Goal: Task Accomplishment & Management: Manage account settings

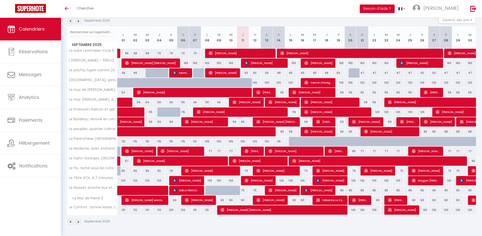
click at [80, 20] on img at bounding box center [79, 21] width 6 height 6
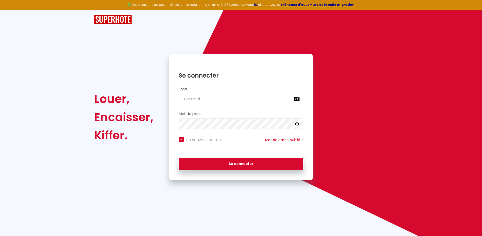
type input "[EMAIL_ADDRESS][DOMAIN_NAME]"
click at [241, 163] on button "Se connecter" at bounding box center [241, 164] width 125 height 13
checkbox input "true"
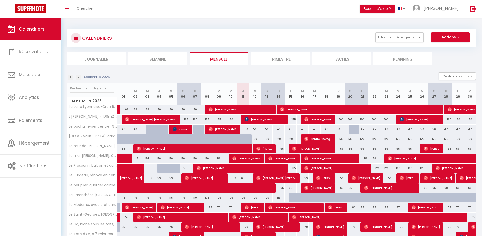
click at [79, 76] on img at bounding box center [79, 78] width 6 height 6
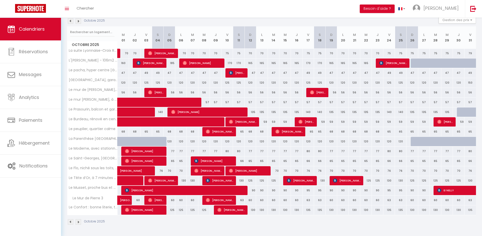
scroll to position [57, 0]
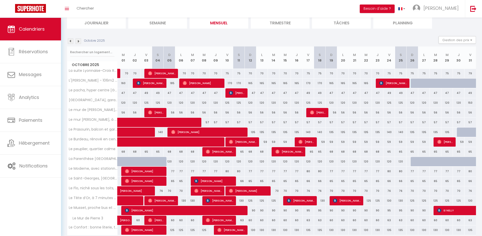
click at [70, 42] on img at bounding box center [71, 41] width 6 height 6
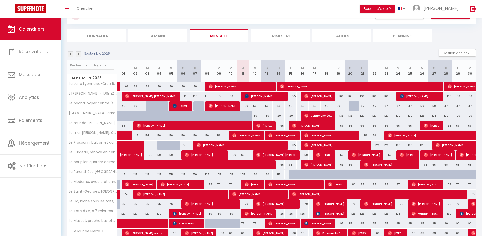
scroll to position [11, 0]
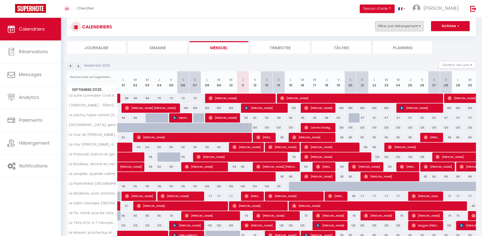
click at [397, 28] on button "Filtrer par hébergement" at bounding box center [400, 26] width 48 height 10
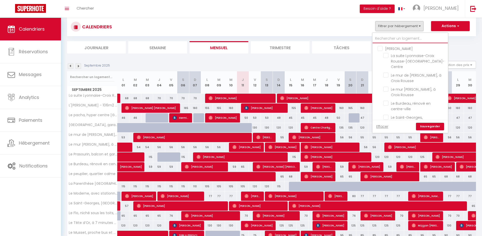
click at [393, 41] on input "text" at bounding box center [410, 38] width 75 height 9
type input "g"
checkbox input "false"
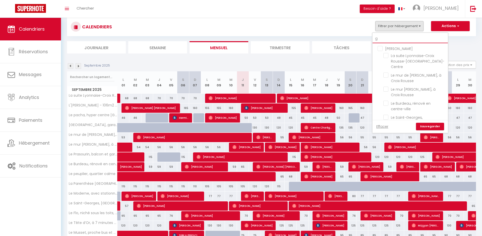
checkbox input "false"
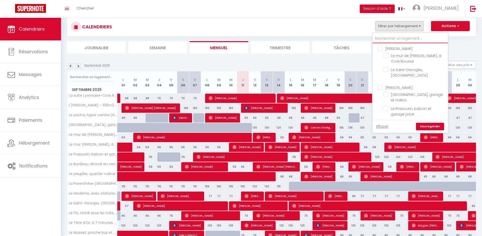
checkbox input "false"
type input "f"
checkbox input "false"
type input "fl"
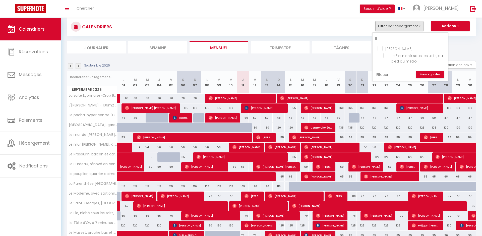
checkbox input "false"
type input "flo"
checkbox input "false"
type input "flo"
click at [386, 56] on input "Le Flo, niché sous les toits, au pied du métro" at bounding box center [415, 55] width 63 height 5
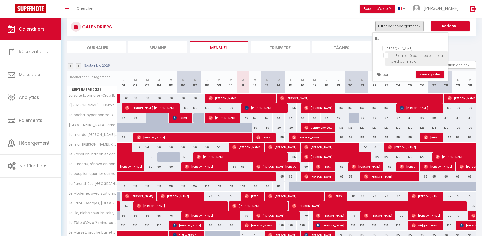
checkbox input "true"
click at [422, 72] on link "Sauvegarder" at bounding box center [430, 75] width 28 height 8
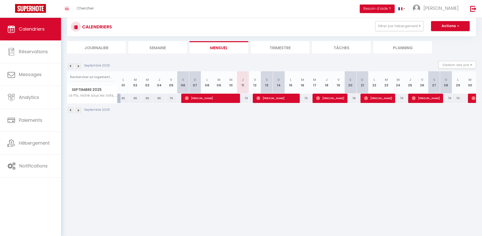
click at [70, 65] on img at bounding box center [71, 66] width 6 height 6
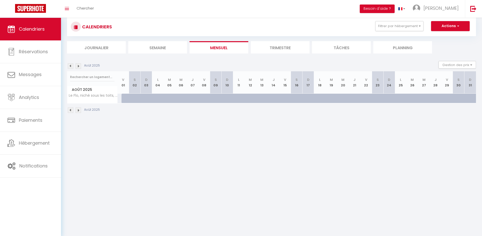
click at [70, 65] on img at bounding box center [71, 66] width 6 height 6
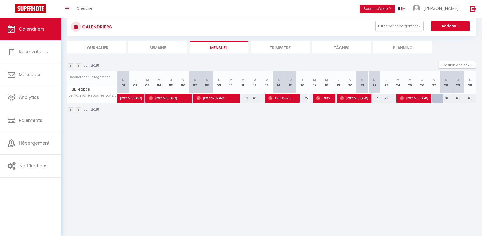
click at [70, 65] on img at bounding box center [71, 66] width 6 height 6
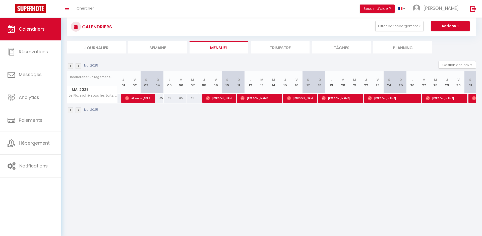
click at [70, 65] on img at bounding box center [71, 66] width 6 height 6
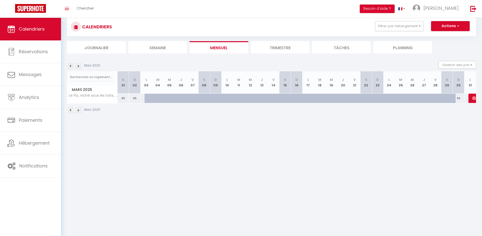
click at [70, 65] on img at bounding box center [71, 66] width 6 height 6
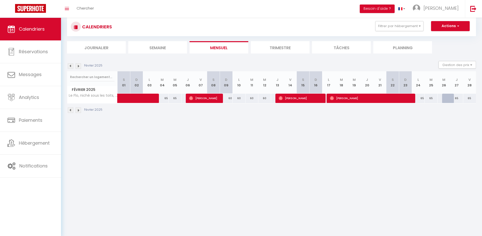
click at [70, 65] on img at bounding box center [71, 66] width 6 height 6
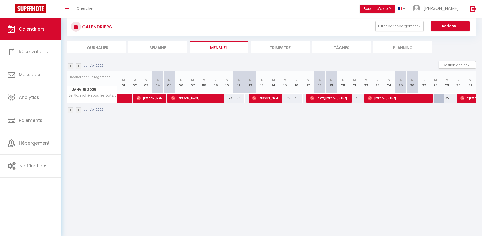
click at [70, 65] on img at bounding box center [71, 66] width 6 height 6
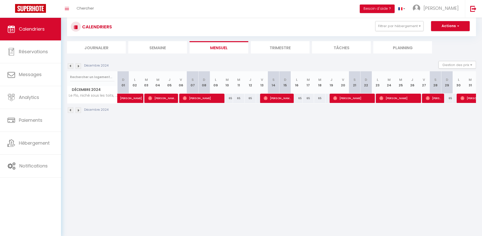
click at [70, 65] on img at bounding box center [71, 66] width 6 height 6
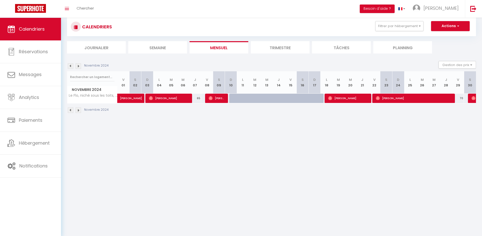
click at [79, 64] on img at bounding box center [79, 66] width 6 height 6
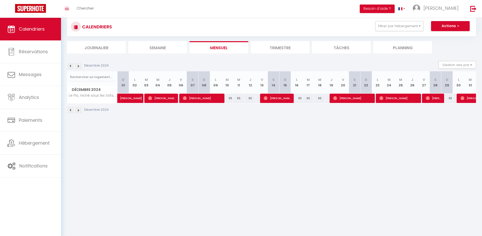
click at [79, 64] on img at bounding box center [79, 66] width 6 height 6
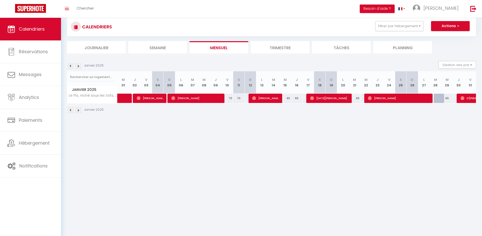
click at [79, 64] on img at bounding box center [79, 66] width 6 height 6
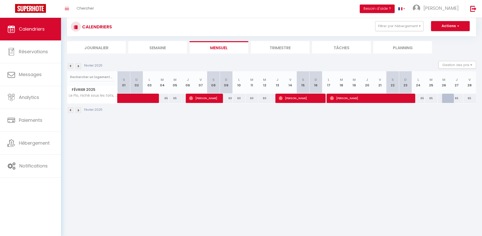
click at [79, 64] on img at bounding box center [79, 66] width 6 height 6
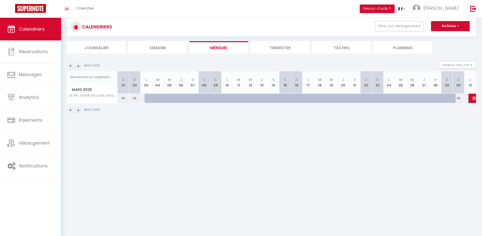
click at [79, 64] on img at bounding box center [79, 66] width 6 height 6
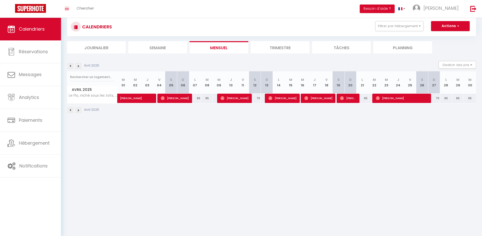
click at [71, 64] on img at bounding box center [71, 66] width 6 height 6
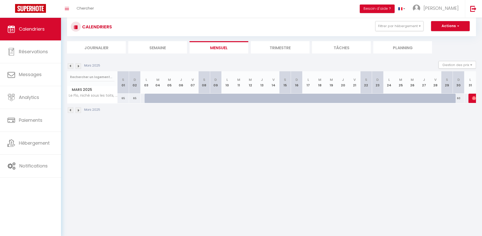
click at [77, 65] on img at bounding box center [79, 66] width 6 height 6
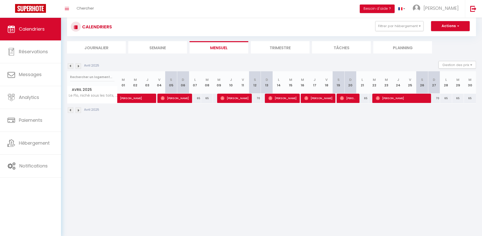
click at [77, 65] on img at bounding box center [79, 66] width 6 height 6
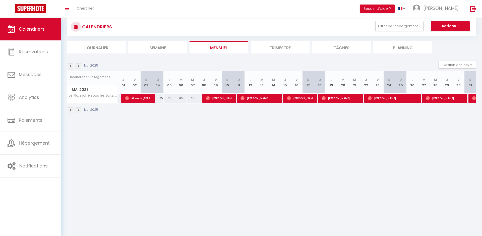
click at [77, 65] on img at bounding box center [79, 66] width 6 height 6
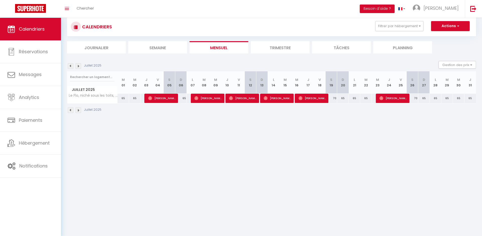
click at [77, 65] on img at bounding box center [79, 66] width 6 height 6
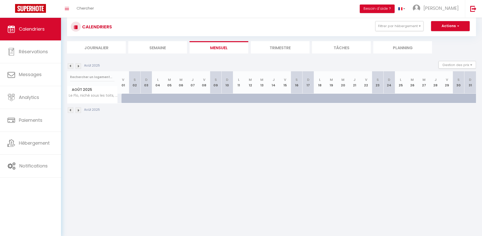
click at [77, 65] on img at bounding box center [79, 66] width 6 height 6
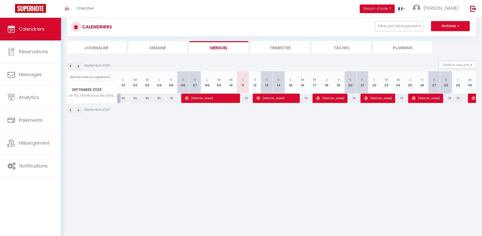
click at [77, 65] on img at bounding box center [79, 66] width 6 height 6
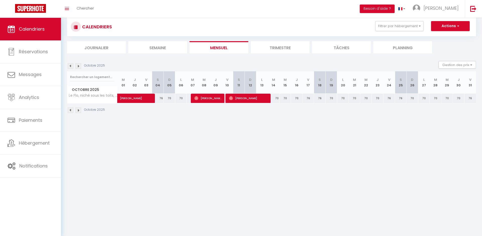
click at [77, 65] on img at bounding box center [79, 66] width 6 height 6
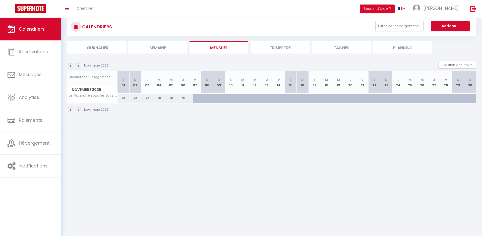
click at [77, 65] on img at bounding box center [79, 66] width 6 height 6
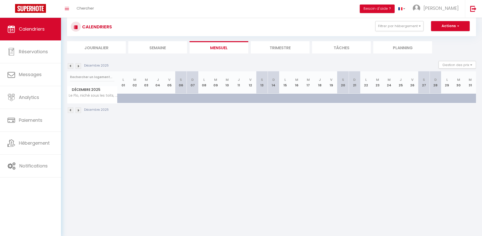
click at [168, 96] on div at bounding box center [174, 101] width 12 height 10
type input "70"
type input "Ven 05 Décembre 2025"
type input "[PERSON_NAME] 06 Décembre 2025"
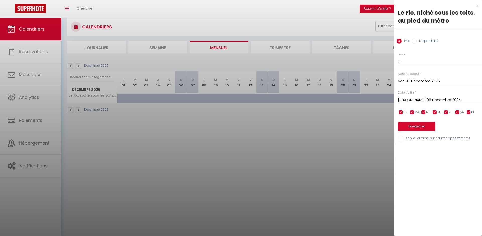
click at [478, 6] on div "x Le Flo, niché sous les toits, au pied du métro Prix Disponibilité Prix * 70 S…" at bounding box center [438, 73] width 88 height 146
click at [477, 6] on div "x" at bounding box center [436, 6] width 84 height 6
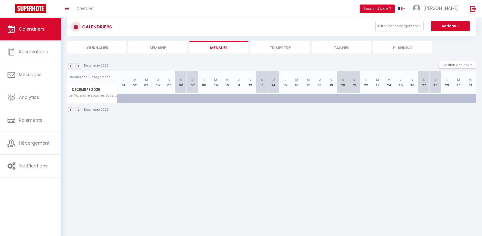
click at [78, 65] on img at bounding box center [79, 66] width 6 height 6
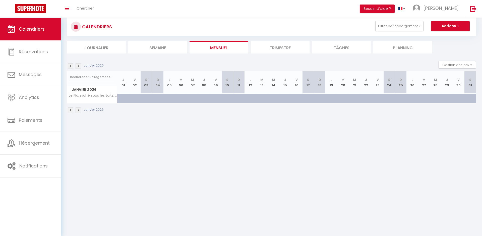
click at [78, 65] on img at bounding box center [79, 66] width 6 height 6
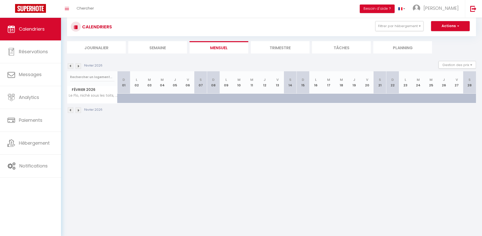
click at [78, 65] on img at bounding box center [79, 66] width 6 height 6
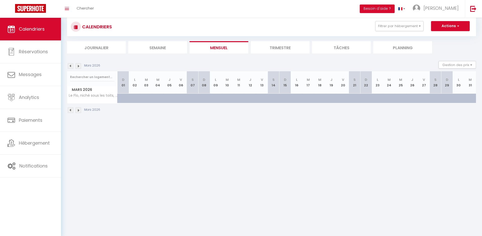
click at [78, 65] on img at bounding box center [79, 66] width 6 height 6
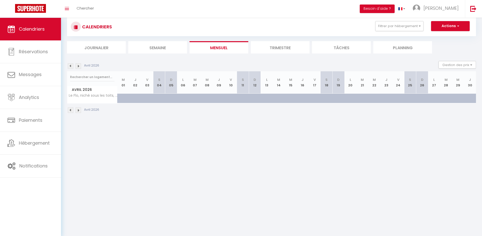
click at [71, 66] on img at bounding box center [71, 66] width 6 height 6
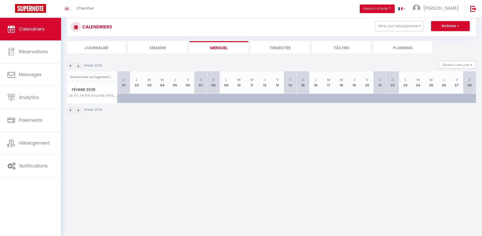
click at [71, 66] on img at bounding box center [71, 66] width 6 height 6
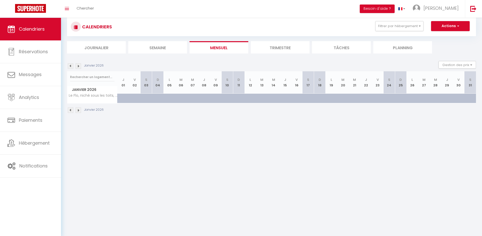
click at [71, 66] on img at bounding box center [71, 66] width 6 height 6
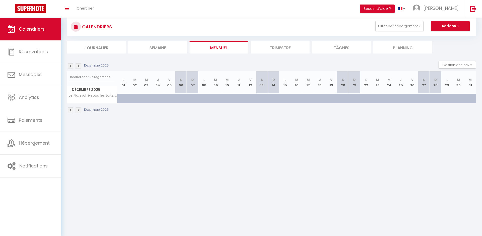
click at [71, 66] on img at bounding box center [71, 66] width 6 height 6
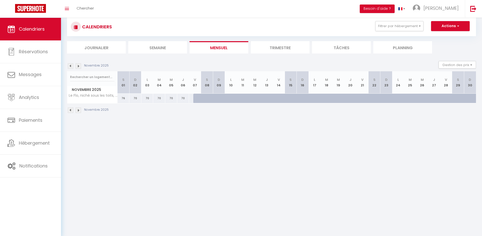
click at [71, 66] on img at bounding box center [71, 66] width 6 height 6
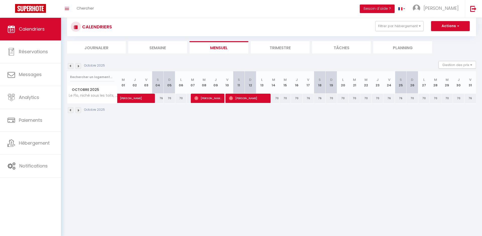
click at [71, 66] on img at bounding box center [71, 66] width 6 height 6
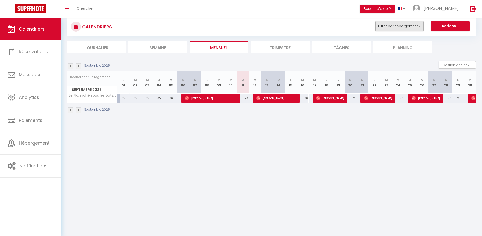
click at [383, 29] on button "Filtrer par hébergement" at bounding box center [400, 26] width 48 height 10
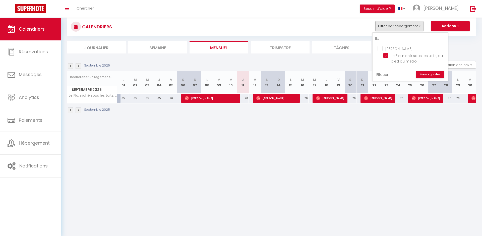
click at [383, 40] on input "flo" at bounding box center [410, 38] width 75 height 9
checkbox input "false"
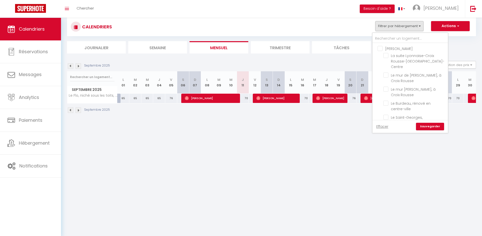
click at [424, 127] on link "Sauvegarder" at bounding box center [430, 127] width 28 height 8
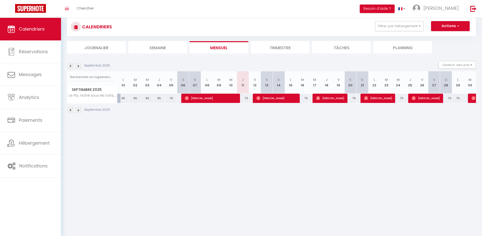
click at [80, 66] on img at bounding box center [79, 66] width 6 height 6
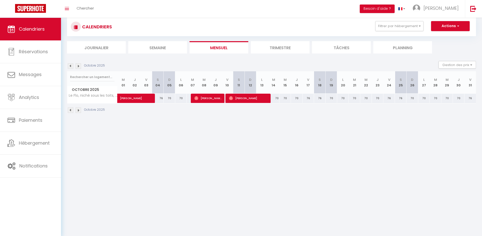
click at [79, 65] on img at bounding box center [79, 66] width 6 height 6
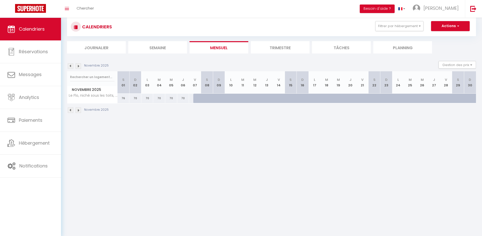
click at [78, 65] on img at bounding box center [79, 66] width 6 height 6
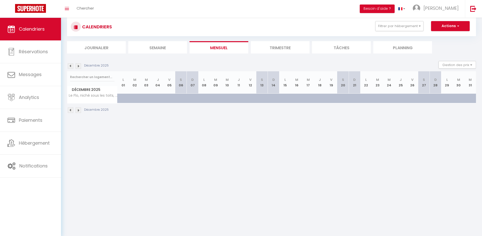
click at [70, 65] on img at bounding box center [71, 66] width 6 height 6
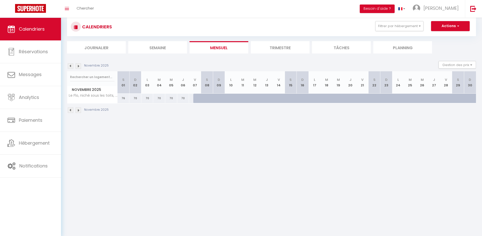
click at [70, 65] on img at bounding box center [71, 66] width 6 height 6
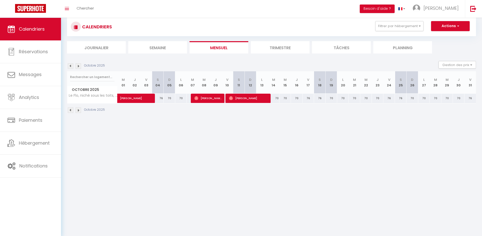
click at [70, 65] on img at bounding box center [71, 66] width 6 height 6
